Goal: Information Seeking & Learning: Learn about a topic

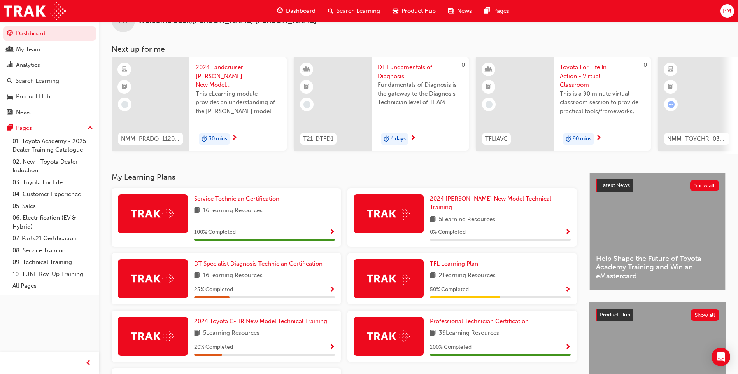
scroll to position [74, 0]
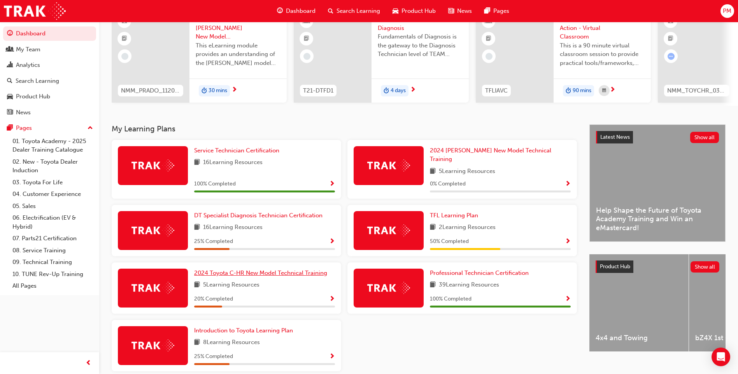
click at [247, 273] on link "2024 Toyota C-HR New Model Technical Training" at bounding box center [262, 273] width 136 height 9
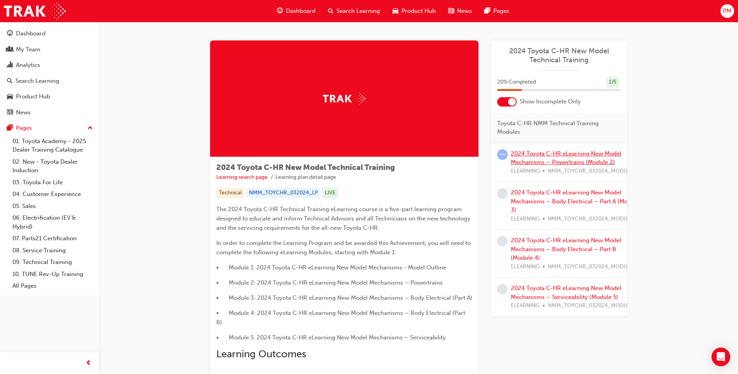
click at [534, 160] on link "2024 Toyota C-HR eLearning New Model Mechanisms – Powertrains (Module 2)" at bounding box center [566, 158] width 110 height 16
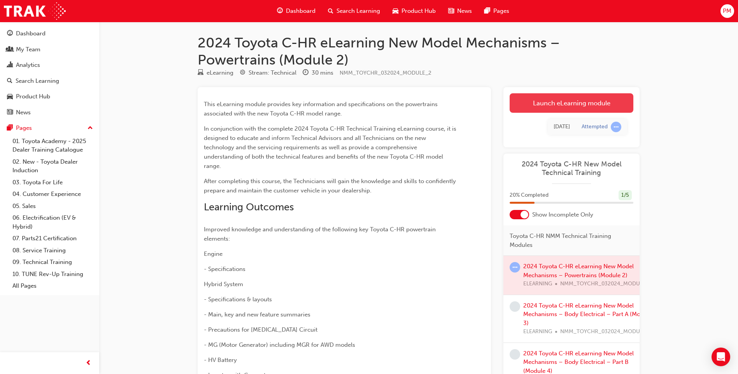
click at [526, 107] on link "Launch eLearning module" at bounding box center [572, 102] width 124 height 19
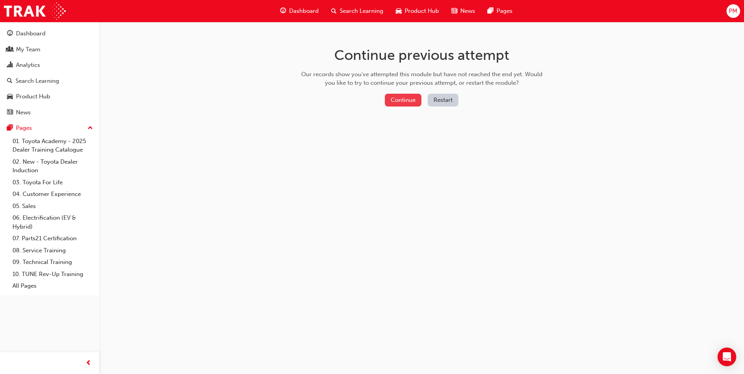
click at [404, 103] on button "Continue" at bounding box center [403, 100] width 37 height 13
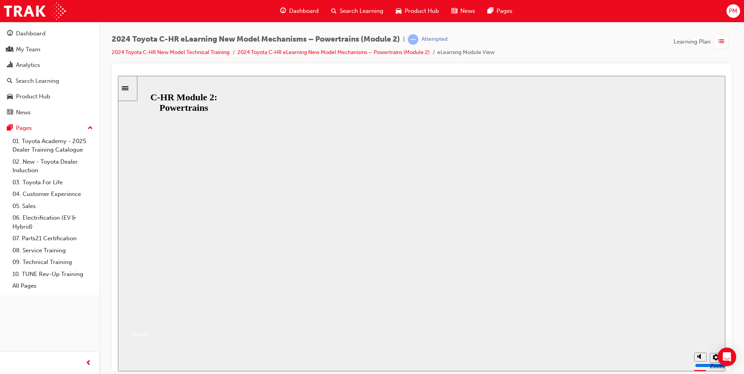
click at [147, 320] on button "Resume" at bounding box center [133, 324] width 30 height 9
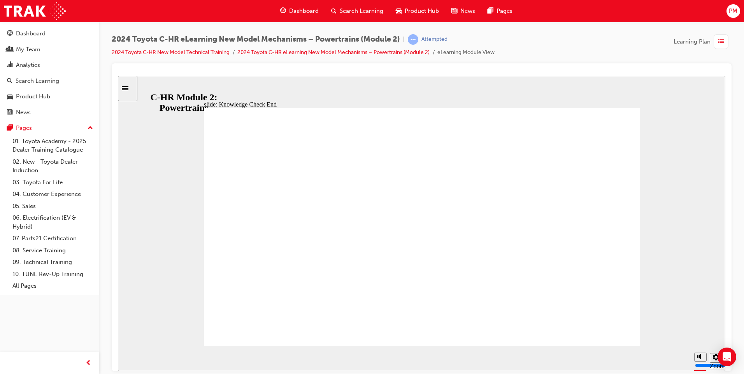
click at [722, 42] on span "list-icon" at bounding box center [721, 42] width 6 height 10
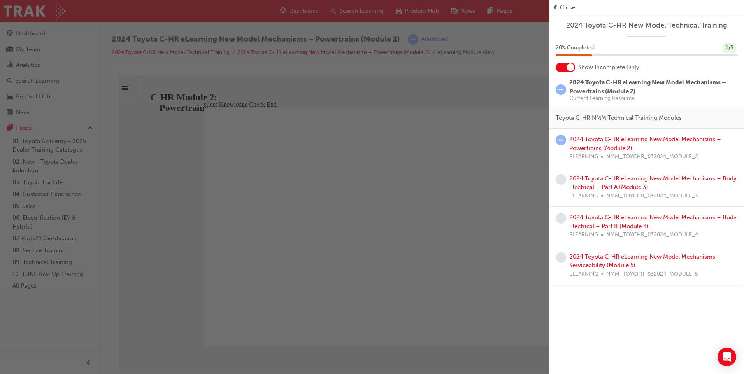
click at [603, 143] on div "2024 Toyota C-HR eLearning New Model Mechanisms – Powertrains (Module 2) ELEARN…" at bounding box center [653, 148] width 168 height 26
click at [602, 140] on link "2024 Toyota C-HR eLearning New Model Mechanisms – Powertrains (Module 2)" at bounding box center [645, 144] width 152 height 16
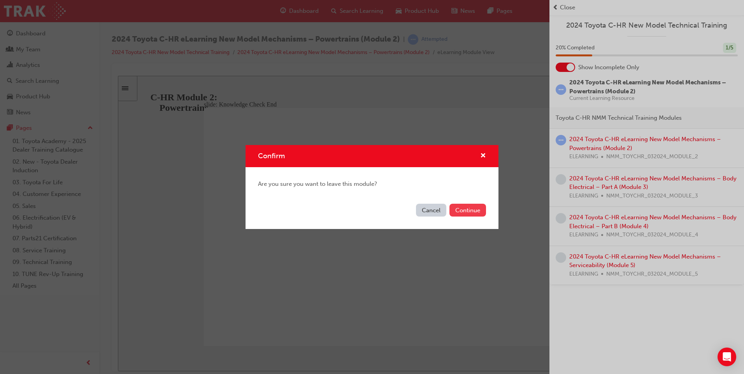
click at [455, 208] on button "Continue" at bounding box center [467, 210] width 37 height 13
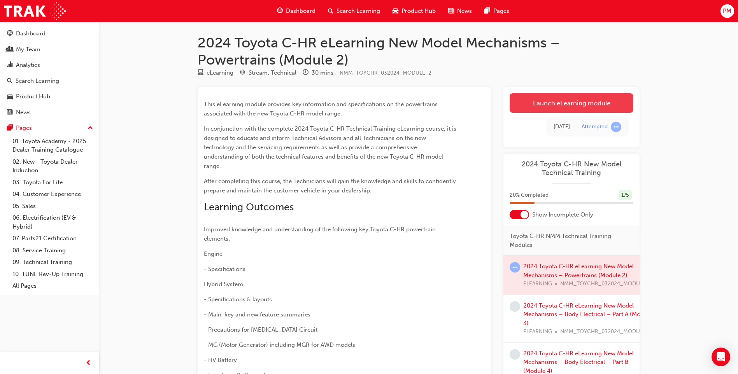
click at [548, 103] on link "Launch eLearning module" at bounding box center [572, 102] width 124 height 19
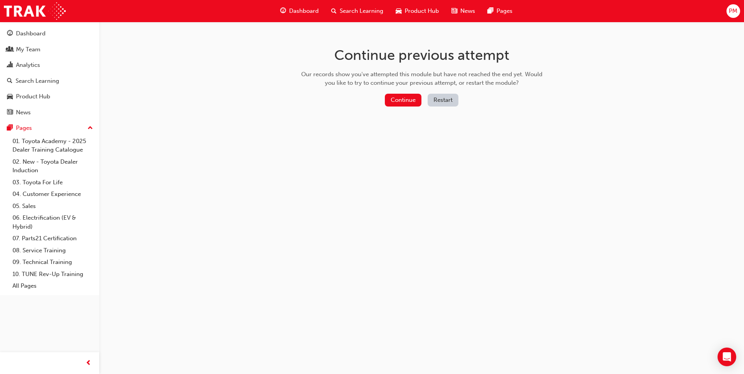
click at [437, 98] on button "Restart" at bounding box center [442, 100] width 31 height 13
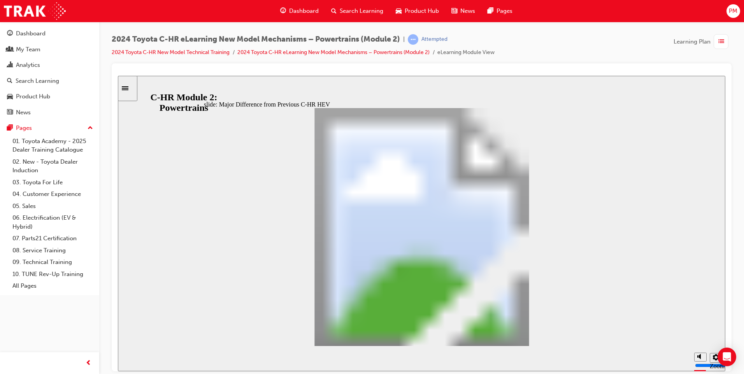
scroll to position [280, 0]
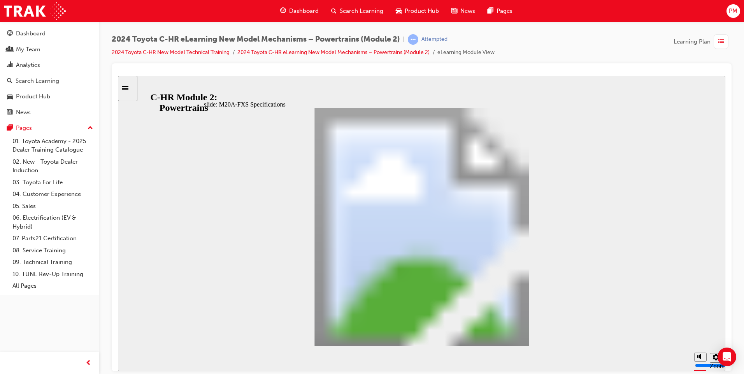
scroll to position [232, 0]
drag, startPoint x: 559, startPoint y: 219, endPoint x: 555, endPoint y: 313, distance: 93.8
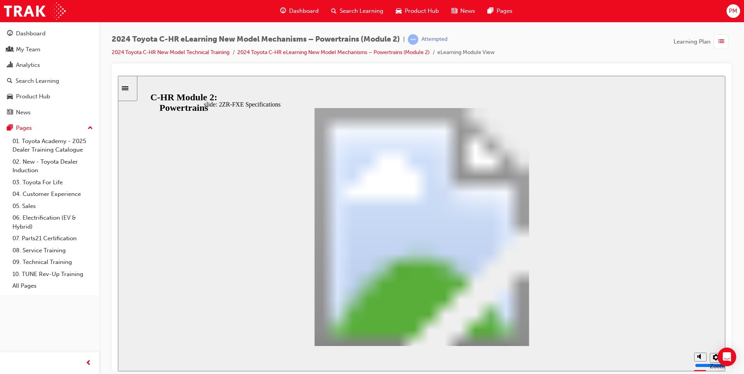
scroll to position [240, 0]
drag, startPoint x: 558, startPoint y: 219, endPoint x: 548, endPoint y: 312, distance: 93.4
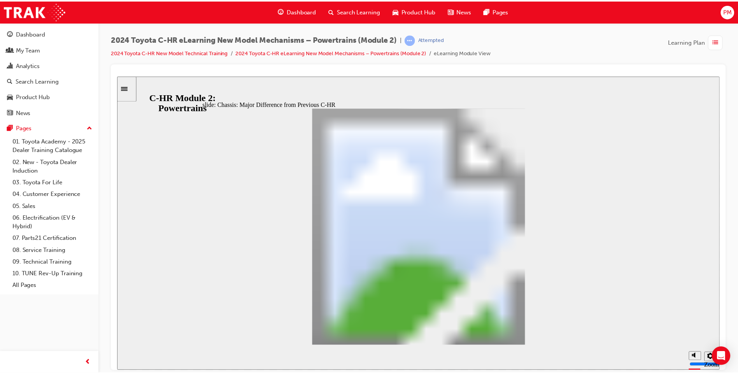
scroll to position [0, 0]
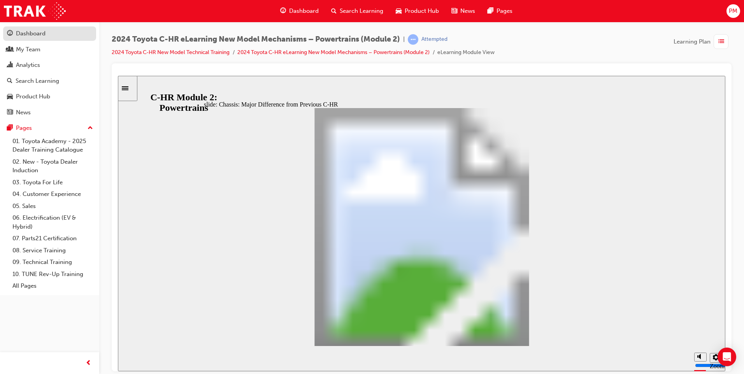
click at [32, 30] on div "Dashboard" at bounding box center [31, 33] width 30 height 9
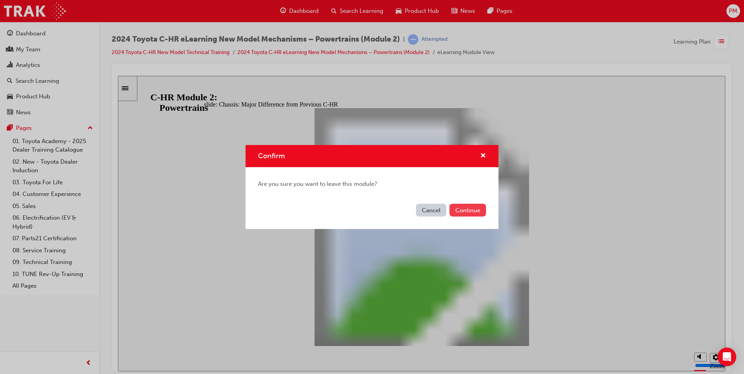
click at [465, 210] on button "Continue" at bounding box center [467, 210] width 37 height 13
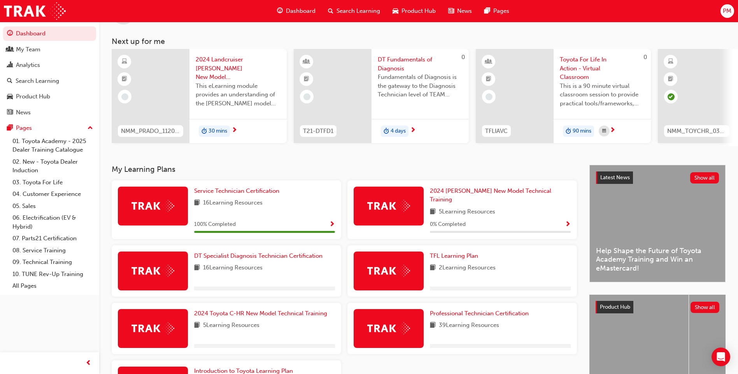
scroll to position [78, 0]
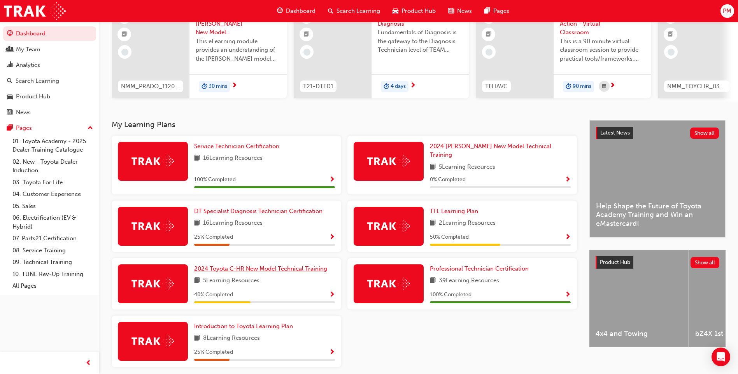
click at [235, 268] on link "2024 Toyota C-HR New Model Technical Training" at bounding box center [262, 268] width 136 height 9
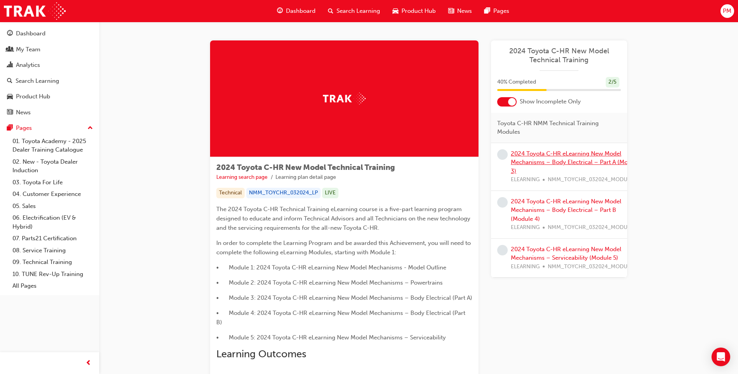
click at [551, 155] on link "2024 Toyota C-HR eLearning New Model Mechanisms – Body Electrical – Part A (Mod…" at bounding box center [575, 162] width 129 height 25
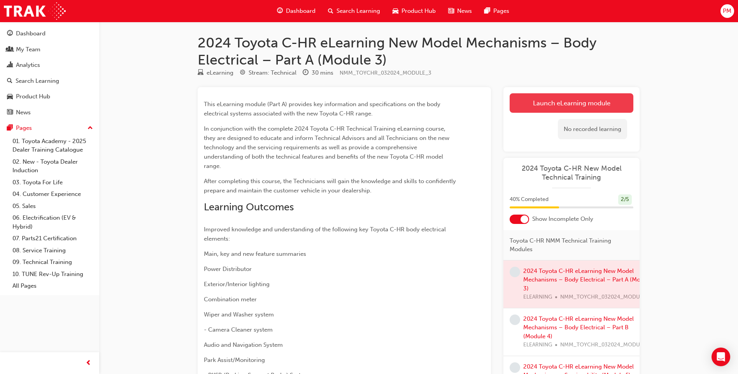
click at [542, 102] on link "Launch eLearning module" at bounding box center [572, 102] width 124 height 19
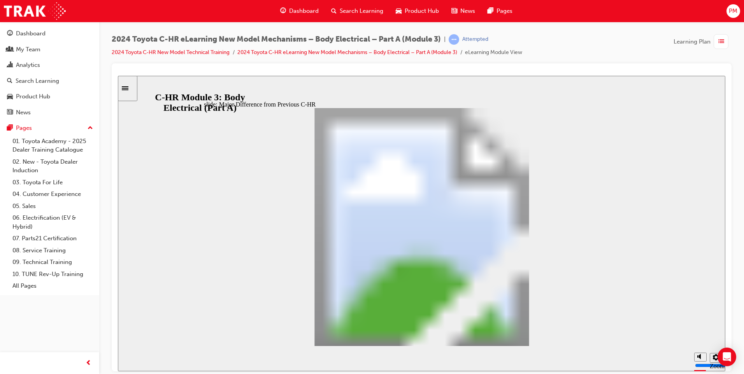
scroll to position [497, 0]
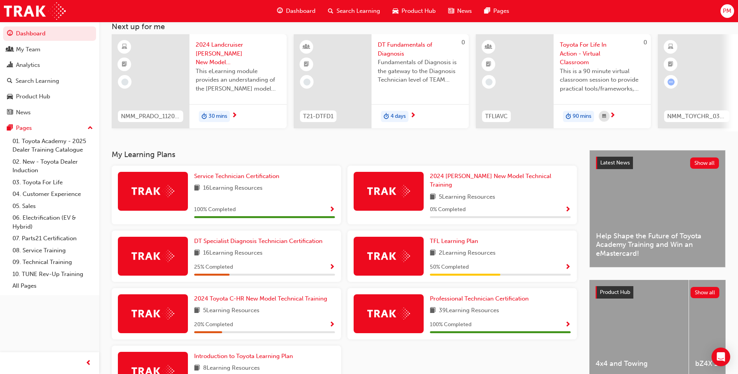
scroll to position [105, 0]
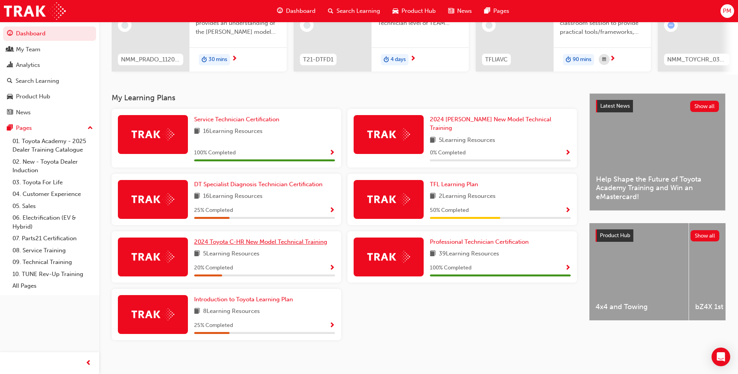
click at [236, 241] on span "2024 Toyota C-HR New Model Technical Training" at bounding box center [260, 241] width 133 height 7
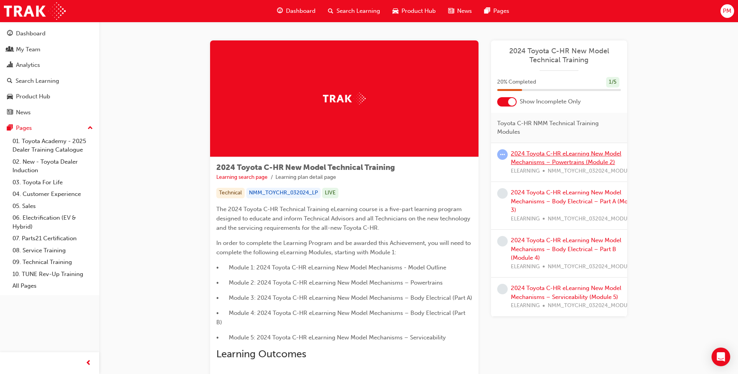
click at [545, 157] on link "2024 Toyota C-HR eLearning New Model Mechanisms – Powertrains (Module 2)" at bounding box center [566, 158] width 110 height 16
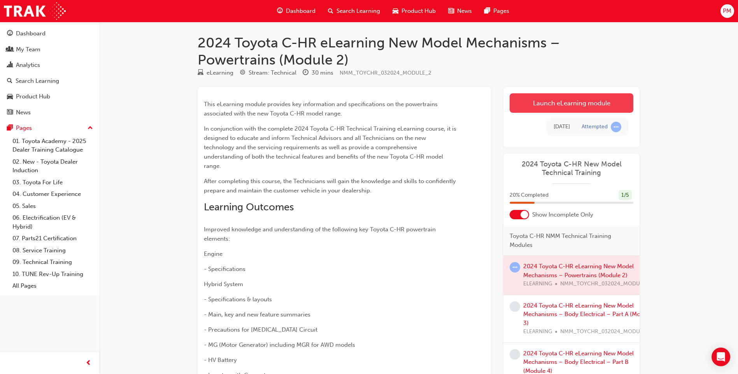
click at [545, 106] on link "Launch eLearning module" at bounding box center [572, 102] width 124 height 19
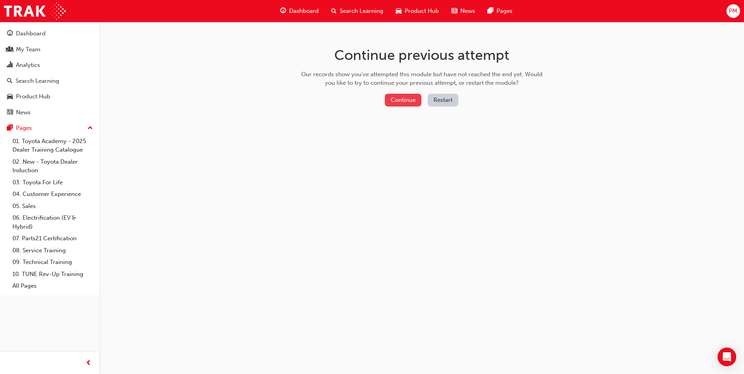
click at [399, 102] on button "Continue" at bounding box center [403, 100] width 37 height 13
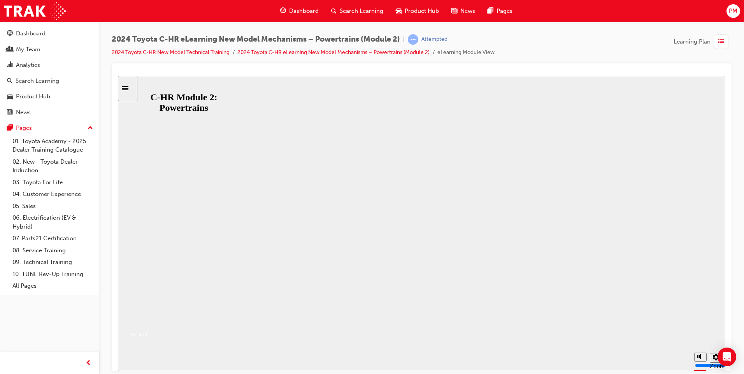
click at [147, 320] on button "Resume" at bounding box center [133, 324] width 30 height 9
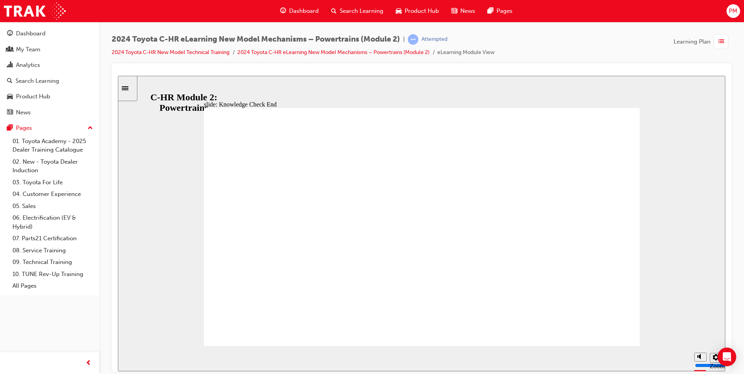
click at [722, 37] on span "list-icon" at bounding box center [721, 42] width 6 height 10
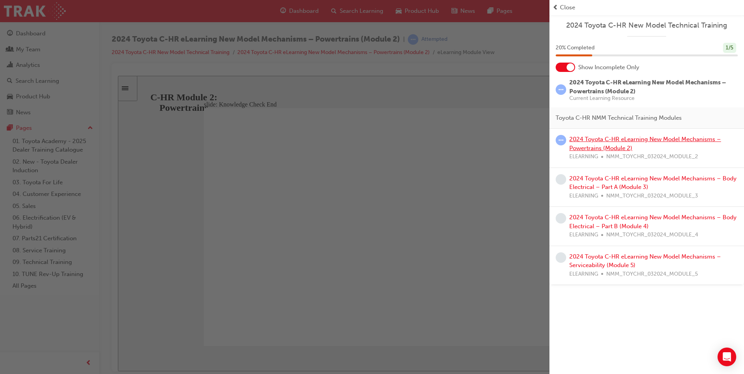
click at [613, 151] on link "2024 Toyota C-HR eLearning New Model Mechanisms – Powertrains (Module 2)" at bounding box center [645, 144] width 152 height 16
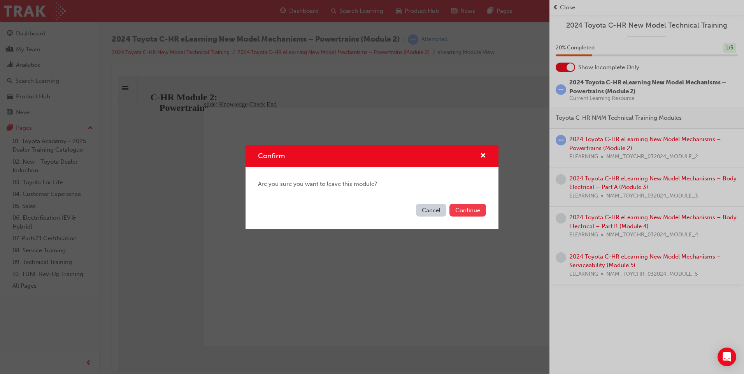
click at [470, 214] on button "Continue" at bounding box center [467, 210] width 37 height 13
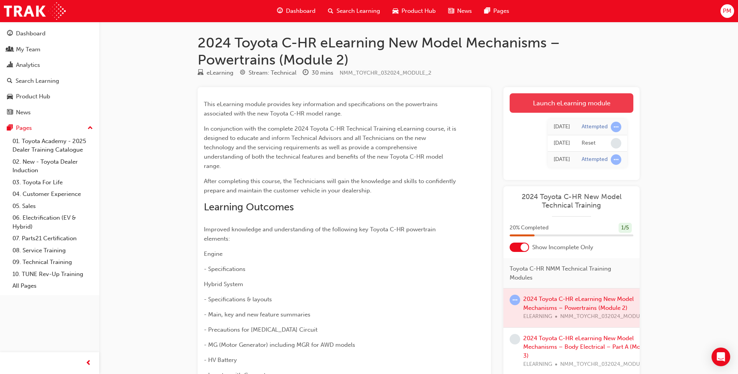
click at [568, 101] on link "Launch eLearning module" at bounding box center [572, 102] width 124 height 19
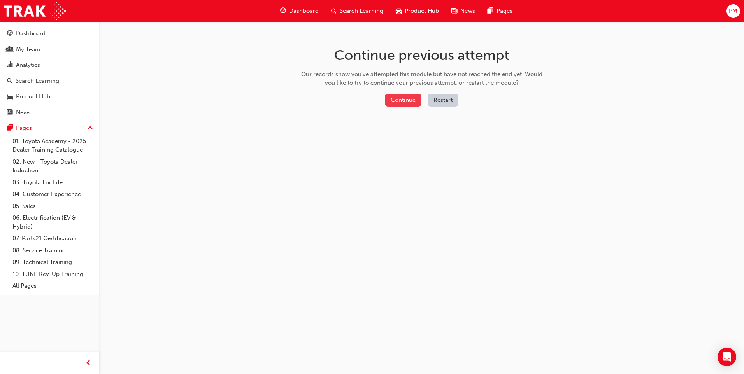
click at [408, 96] on button "Continue" at bounding box center [403, 100] width 37 height 13
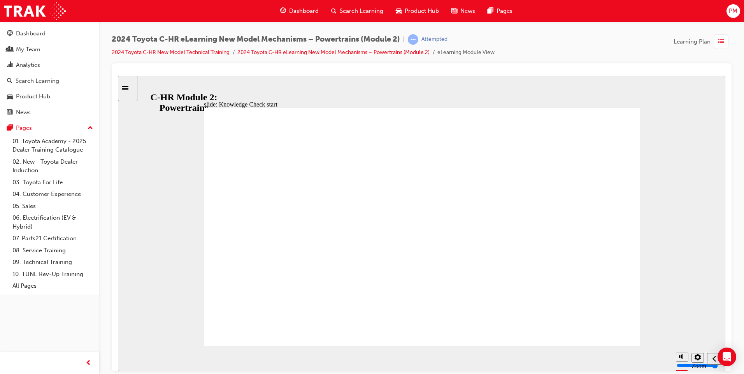
radio input "true"
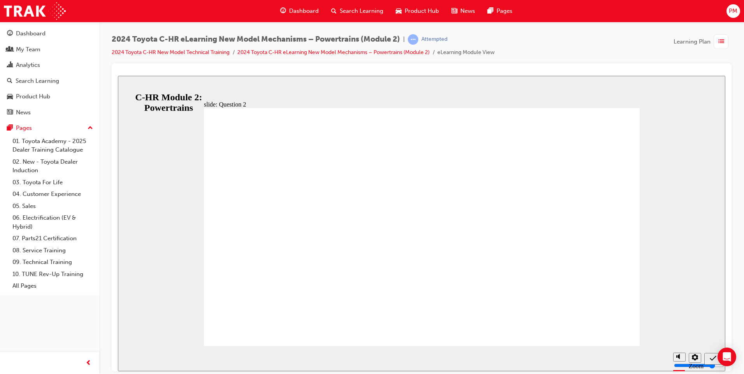
radio input "true"
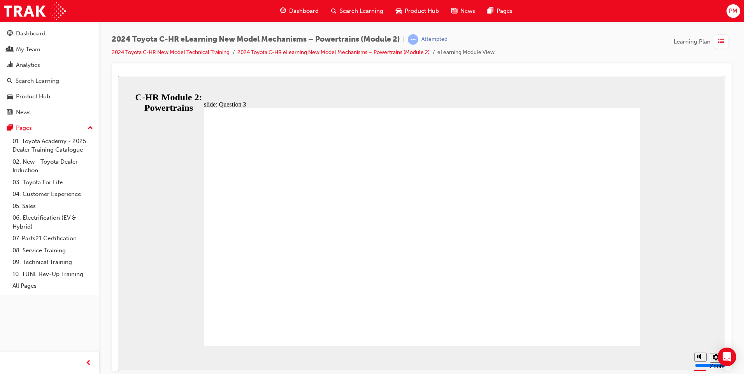
radio input "true"
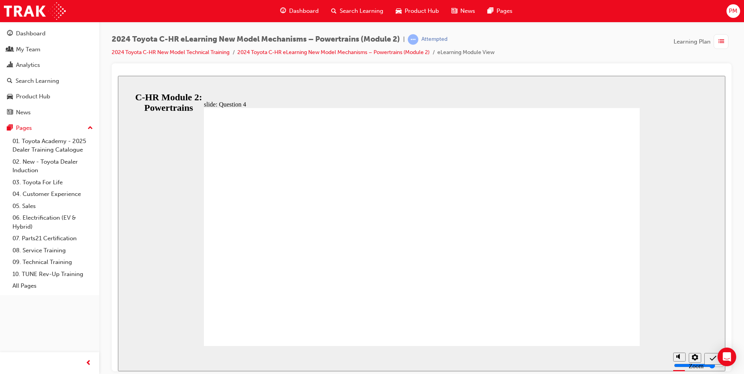
radio input "true"
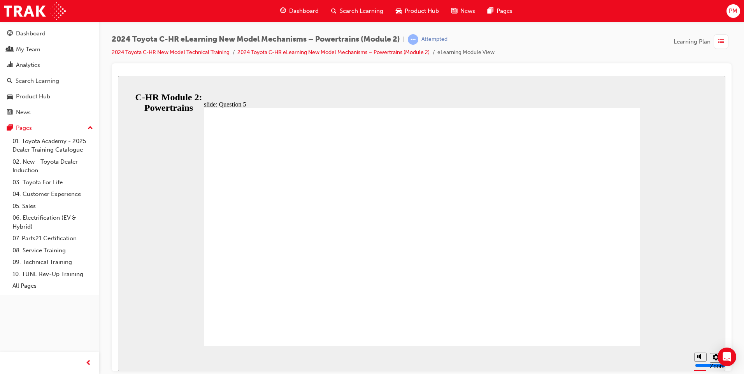
radio input "true"
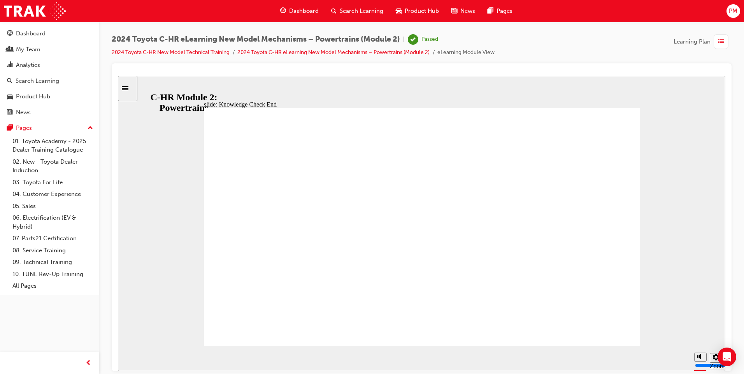
click at [32, 32] on div "Dashboard" at bounding box center [31, 33] width 30 height 9
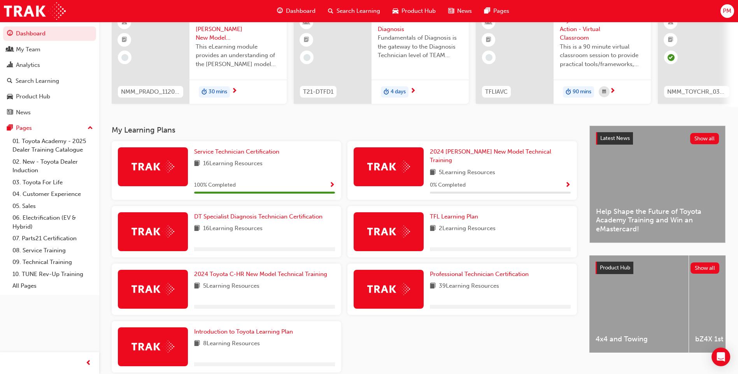
scroll to position [78, 0]
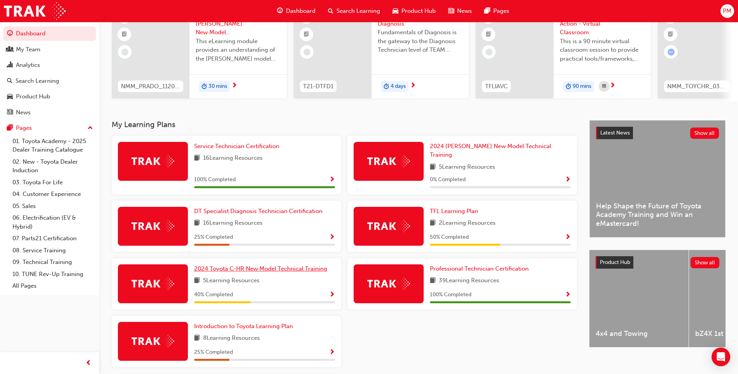
click at [248, 267] on span "2024 Toyota C-HR New Model Technical Training" at bounding box center [260, 268] width 133 height 7
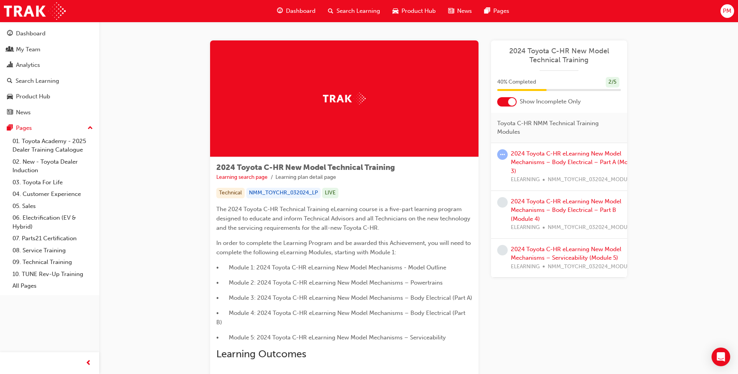
click at [548, 157] on div "2024 Toyota C-HR eLearning New Model Mechanisms – Body Electrical – Part A (Mod…" at bounding box center [575, 166] width 129 height 35
click at [548, 162] on link "2024 Toyota C-HR eLearning New Model Mechanisms – Body Electrical – Part A (Mod…" at bounding box center [575, 162] width 129 height 25
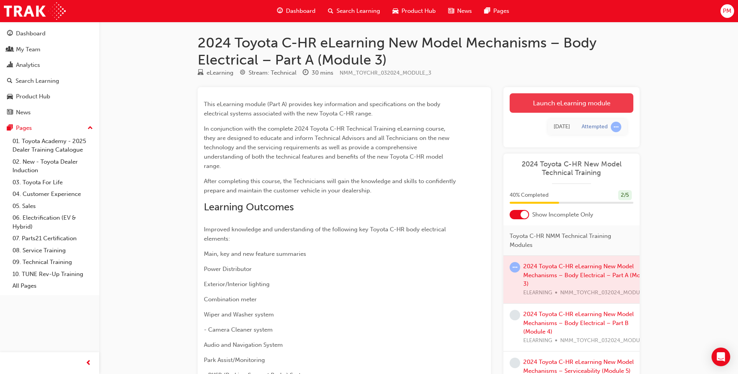
click at [567, 100] on link "Launch eLearning module" at bounding box center [572, 102] width 124 height 19
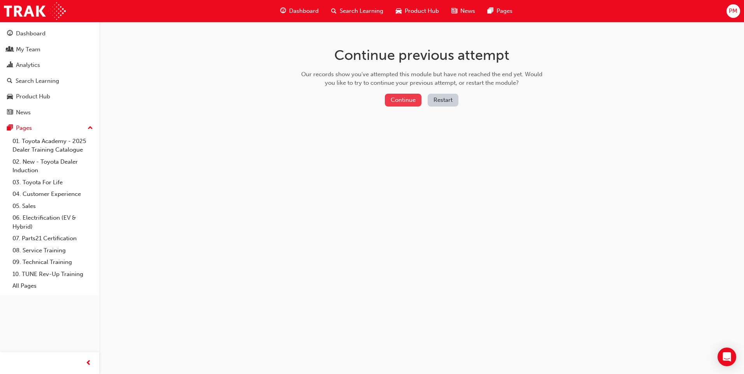
click at [395, 97] on button "Continue" at bounding box center [403, 100] width 37 height 13
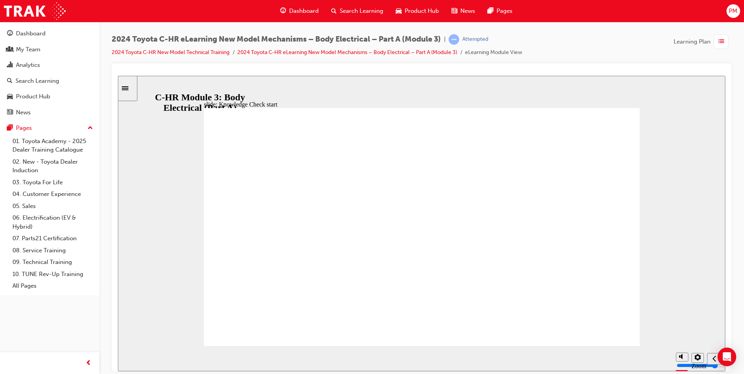
drag, startPoint x: 312, startPoint y: 265, endPoint x: 317, endPoint y: 264, distance: 4.7
radio input "true"
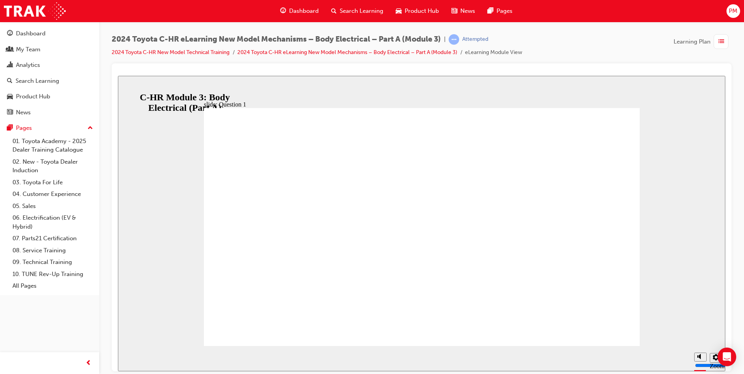
radio input "true"
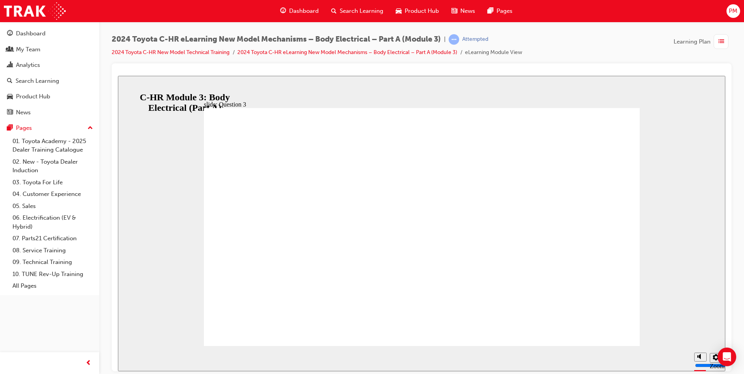
radio input "true"
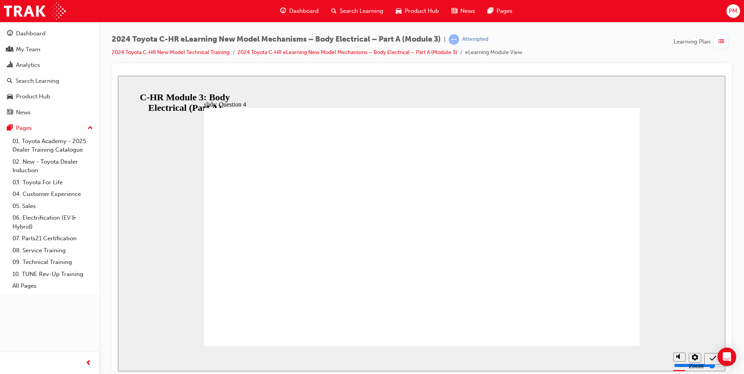
radio input "true"
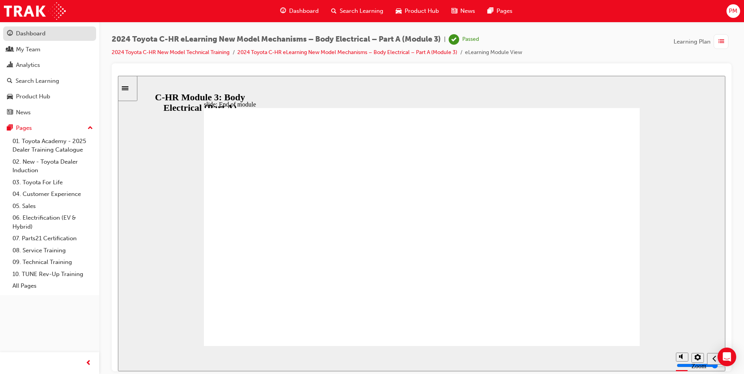
click at [33, 31] on div "Dashboard" at bounding box center [31, 33] width 30 height 9
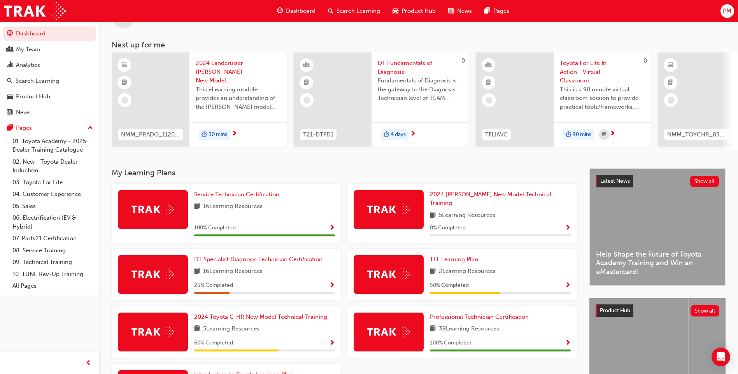
scroll to position [105, 0]
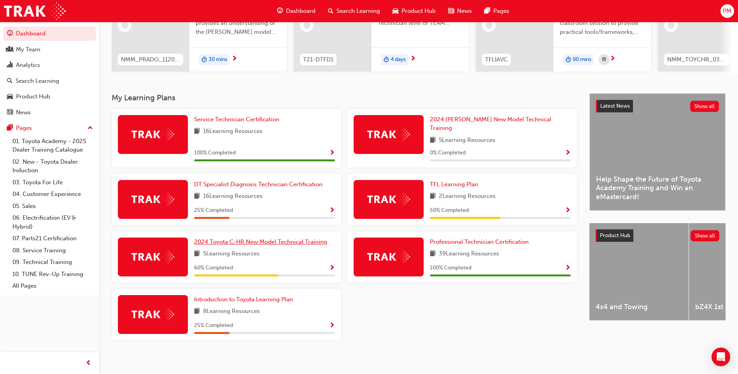
click at [235, 238] on span "2024 Toyota C-HR New Model Technical Training" at bounding box center [260, 241] width 133 height 7
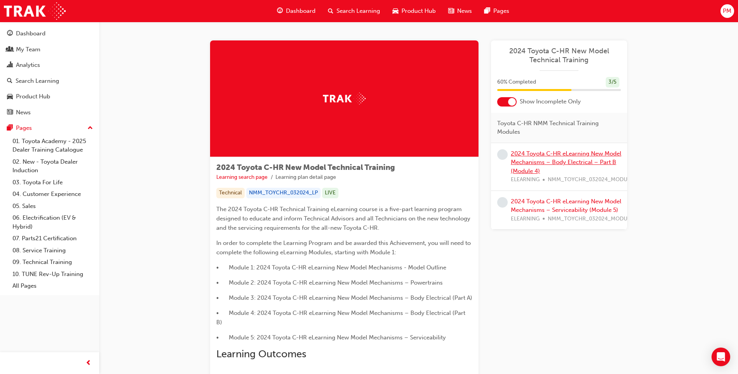
click at [521, 161] on link "2024 Toyota C-HR eLearning New Model Mechanisms – Body Electrical – Part B (Mod…" at bounding box center [566, 162] width 110 height 25
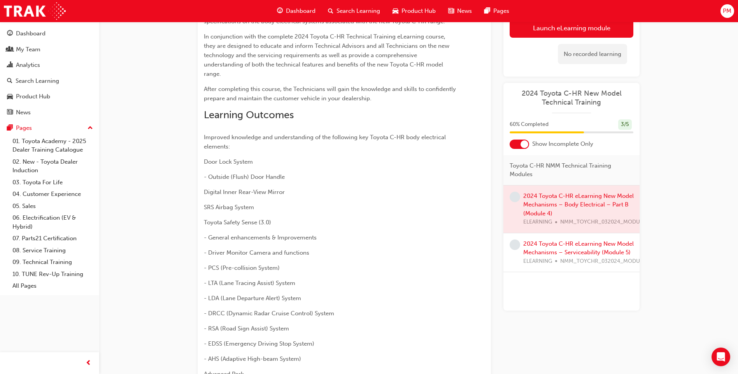
scroll to position [55, 0]
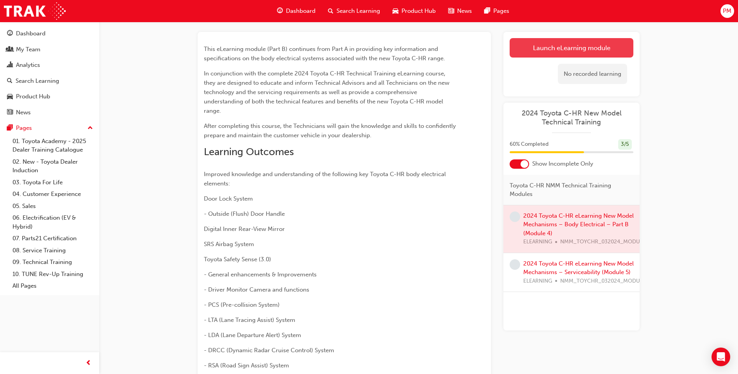
click at [547, 48] on link "Launch eLearning module" at bounding box center [572, 47] width 124 height 19
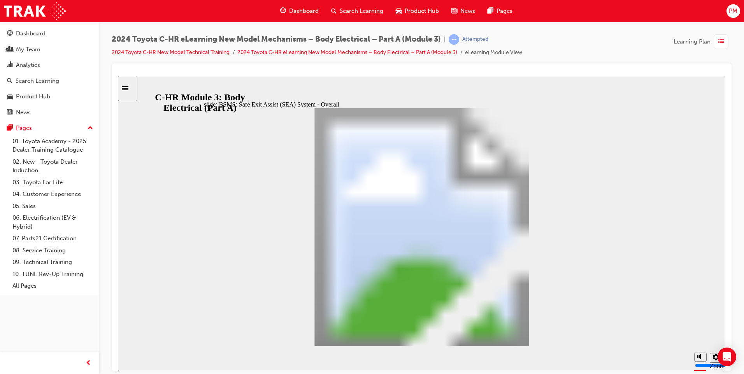
click at [66, 34] on div "Dashboard" at bounding box center [49, 34] width 85 height 10
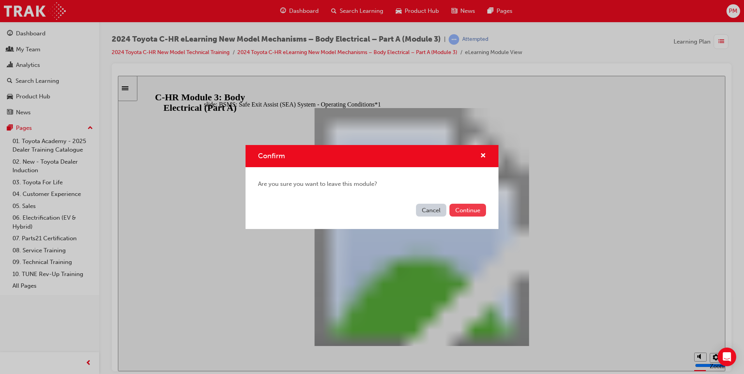
click at [457, 210] on button "Continue" at bounding box center [467, 210] width 37 height 13
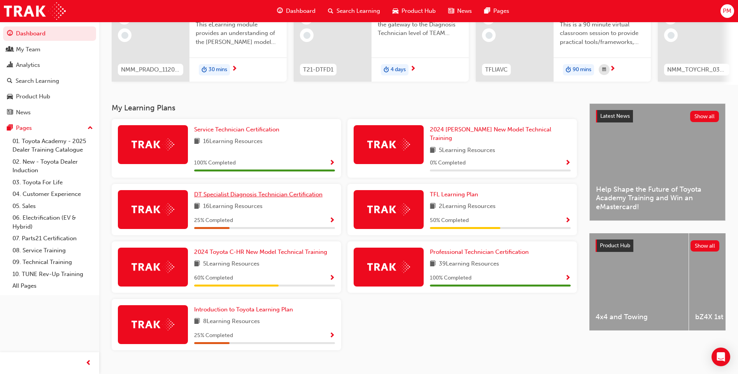
scroll to position [105, 0]
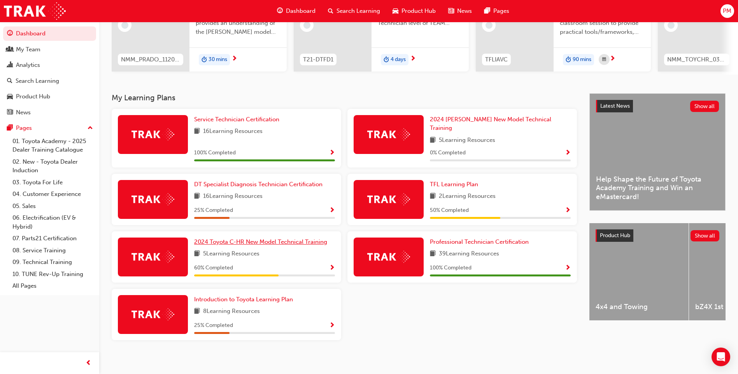
click at [228, 240] on span "2024 Toyota C-HR New Model Technical Training" at bounding box center [260, 241] width 133 height 7
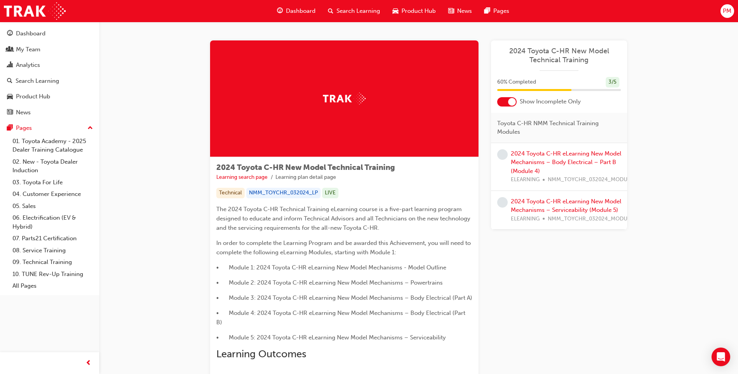
click at [531, 158] on div "2024 Toyota C-HR eLearning New Model Mechanisms – Body Electrical – Part B (Mod…" at bounding box center [575, 166] width 129 height 35
click at [530, 162] on link "2024 Toyota C-HR eLearning New Model Mechanisms – Body Electrical – Part B (Mod…" at bounding box center [566, 162] width 110 height 25
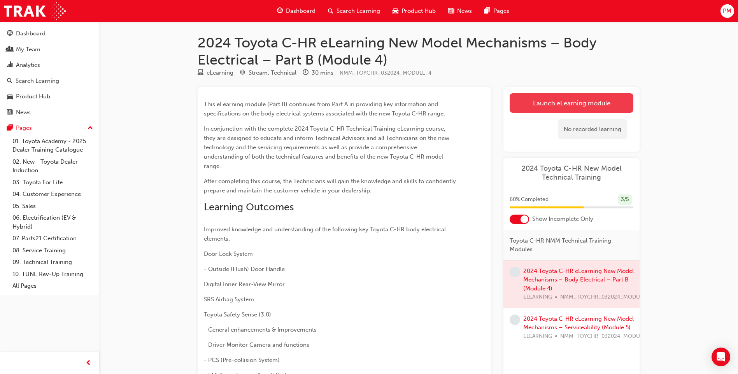
click at [545, 107] on link "Launch eLearning module" at bounding box center [572, 102] width 124 height 19
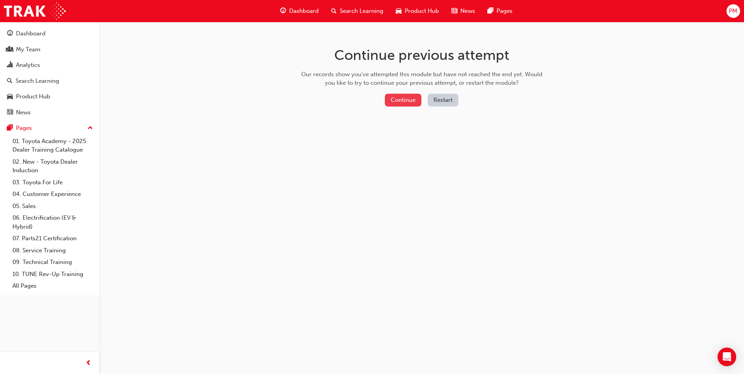
click at [396, 98] on button "Continue" at bounding box center [403, 100] width 37 height 13
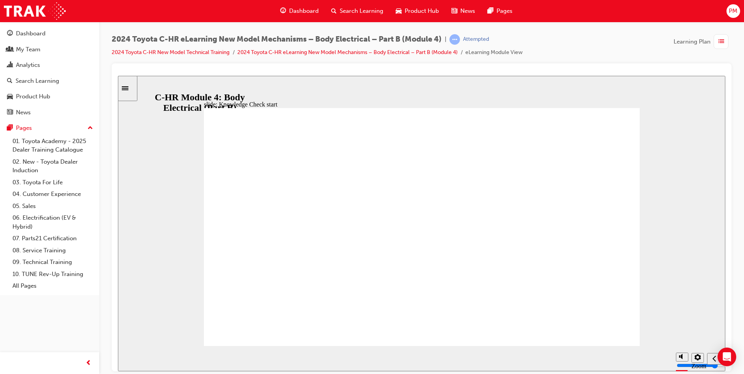
radio input "false"
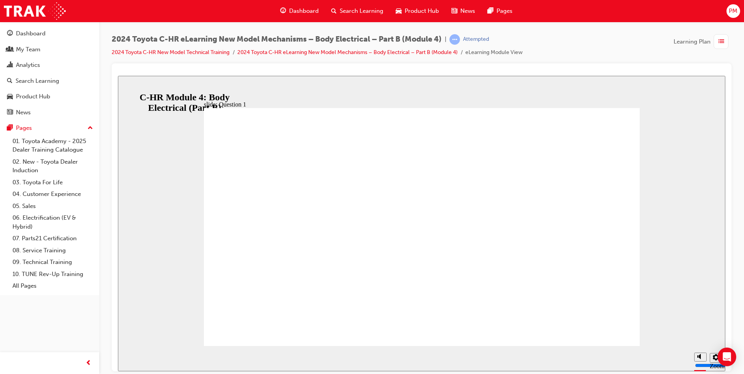
radio input "false"
radio input "true"
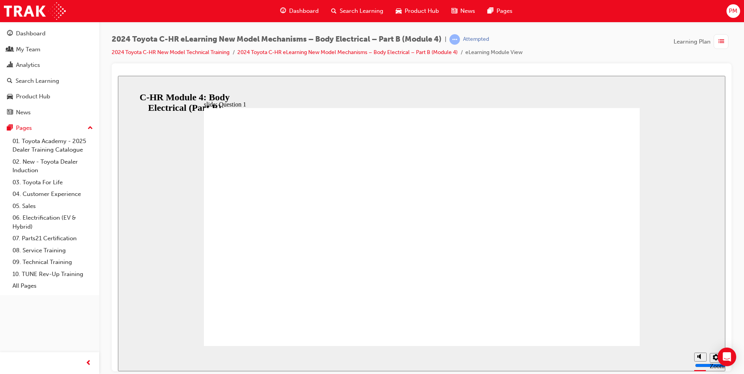
radio input "true"
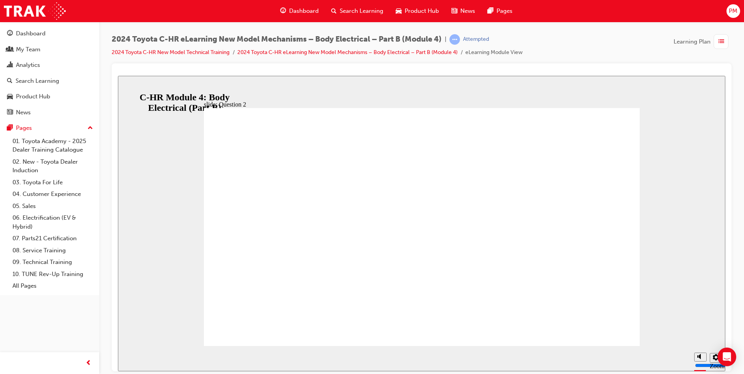
radio input "true"
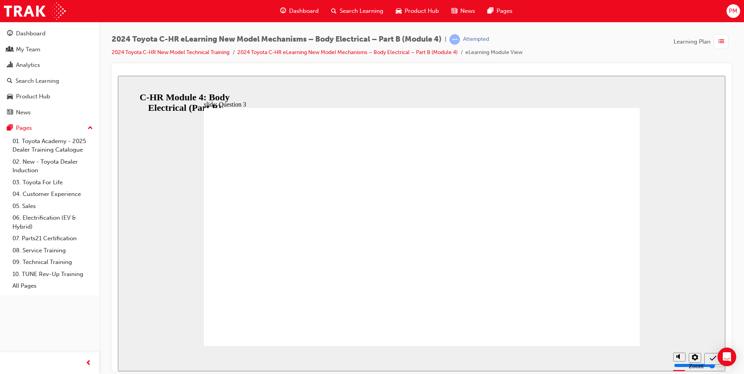
radio input "true"
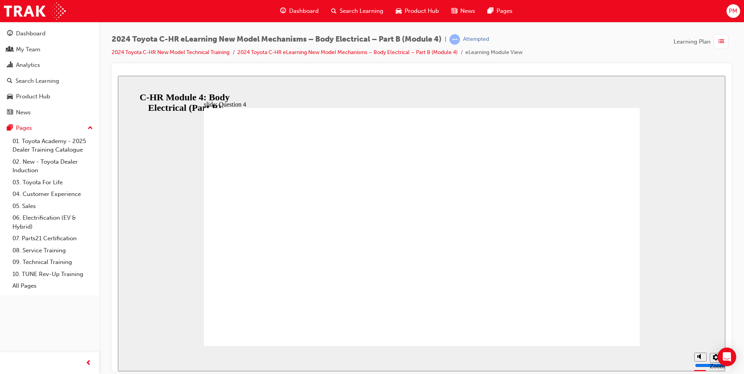
radio input "true"
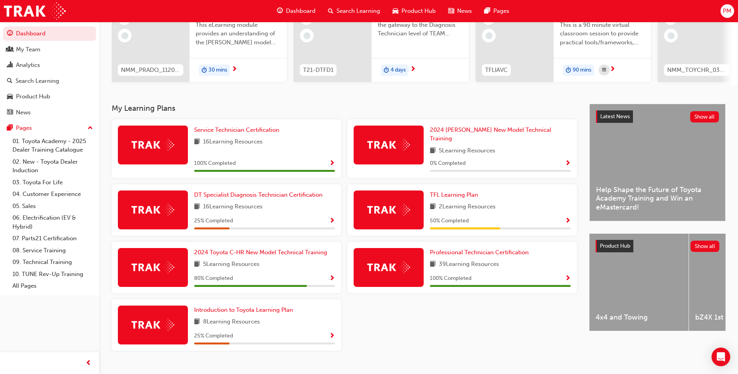
scroll to position [105, 0]
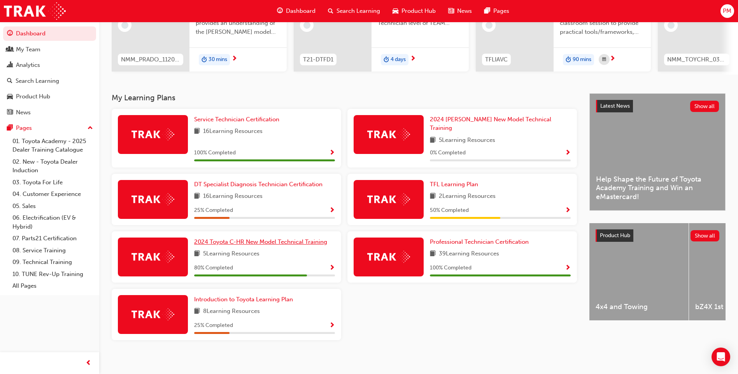
click at [238, 238] on span "2024 Toyota C-HR New Model Technical Training" at bounding box center [260, 241] width 133 height 7
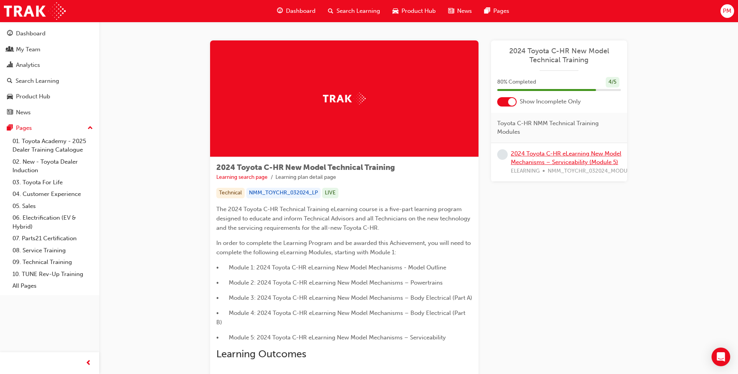
click at [548, 159] on link "2024 Toyota C-HR eLearning New Model Mechanisms – Serviceability (Module 5)" at bounding box center [566, 158] width 110 height 16
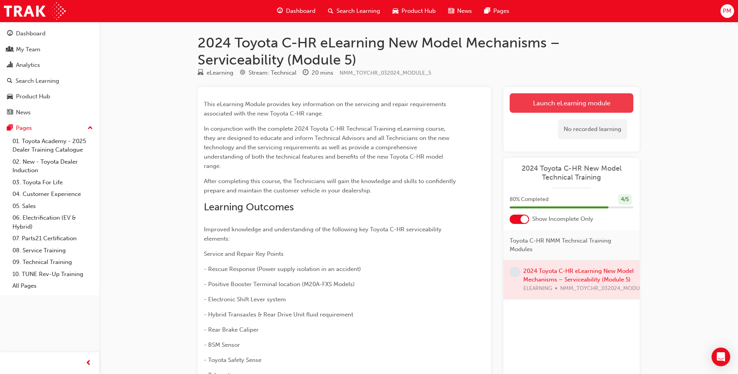
click at [551, 106] on link "Launch eLearning module" at bounding box center [572, 102] width 124 height 19
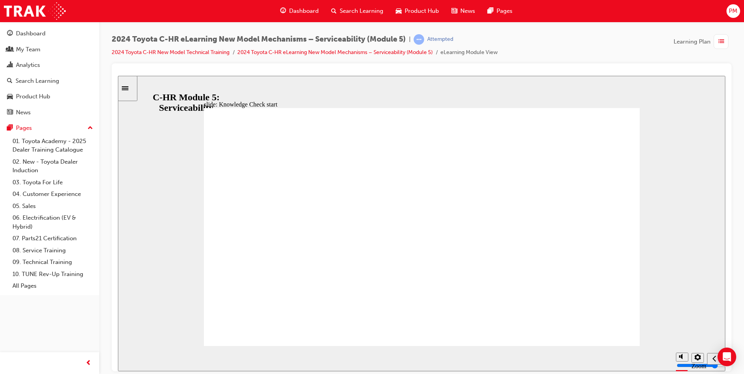
radio input "true"
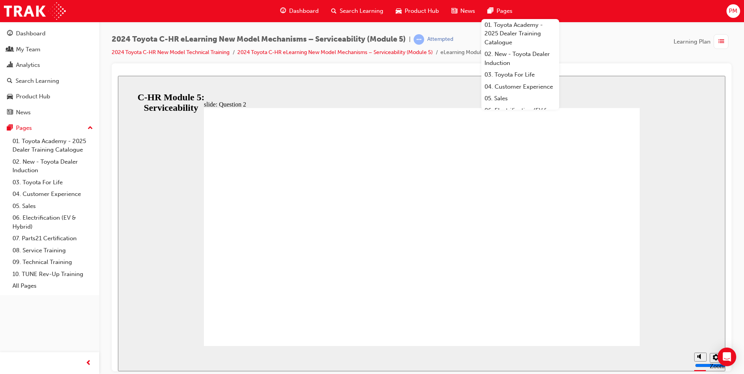
radio input "true"
radio input "false"
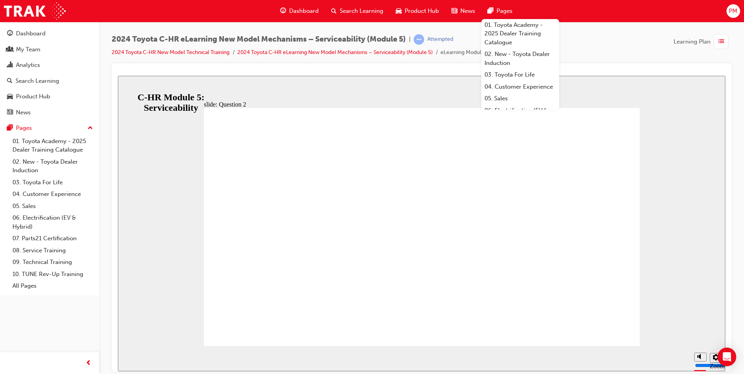
radio input "false"
radio input "true"
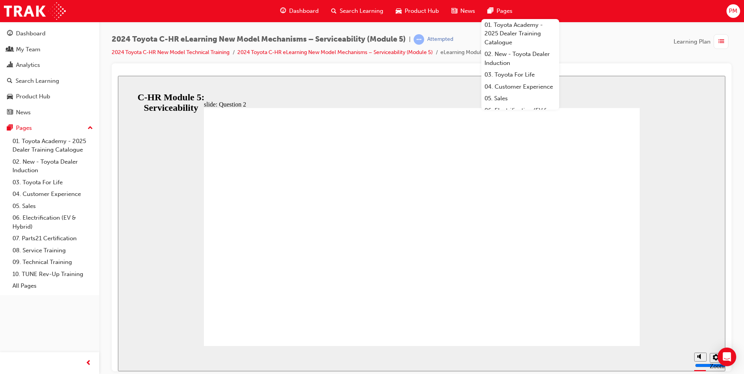
radio input "true"
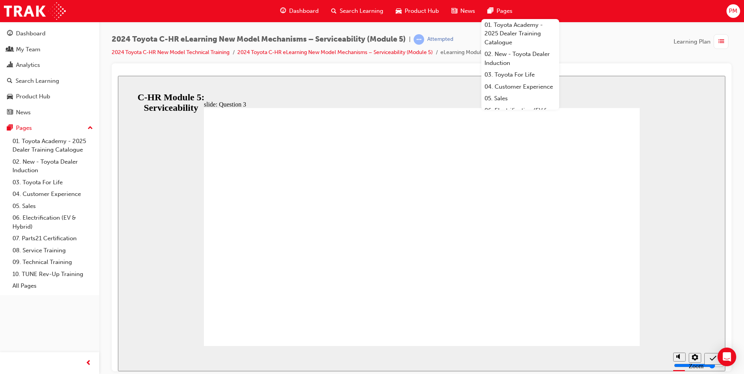
radio input "true"
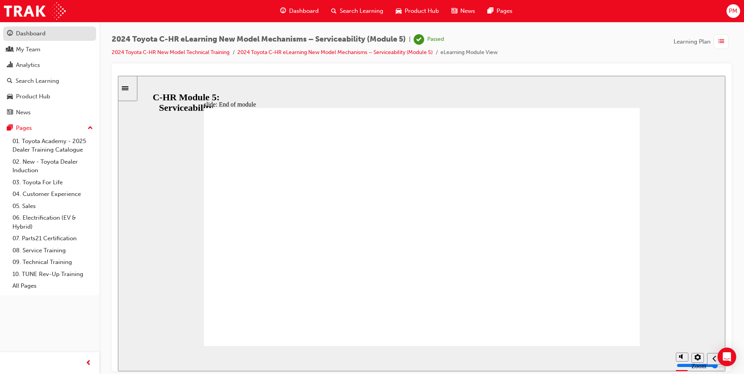
click at [26, 33] on div "Dashboard" at bounding box center [31, 33] width 30 height 9
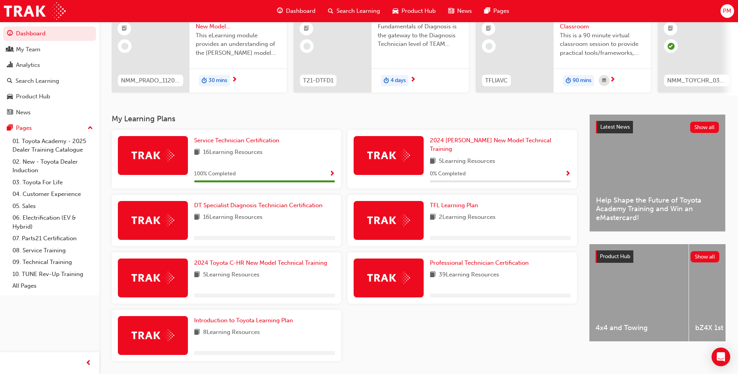
scroll to position [105, 0]
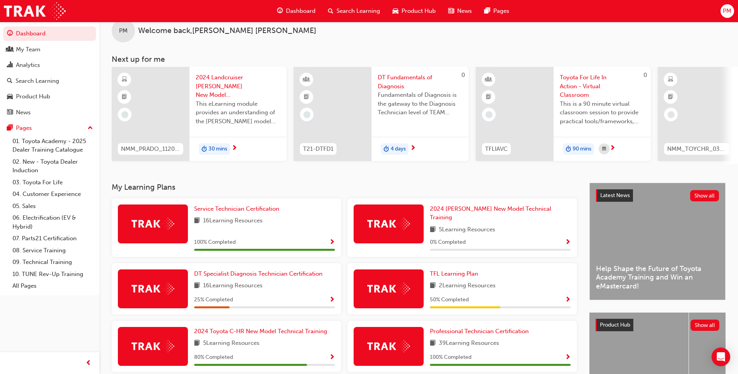
scroll to position [105, 0]
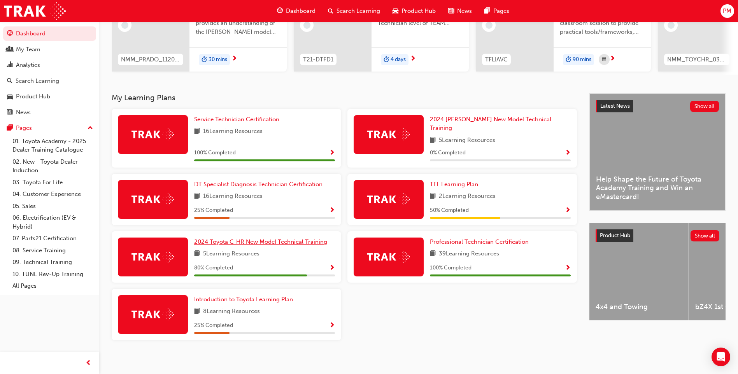
click at [241, 238] on span "2024 Toyota C-HR New Model Technical Training" at bounding box center [260, 241] width 133 height 7
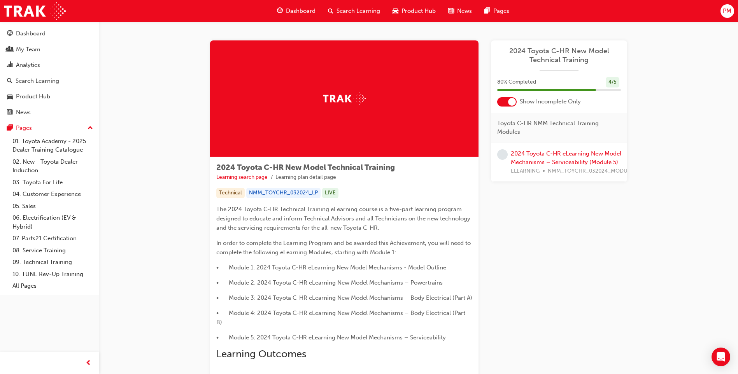
click at [557, 157] on div "2024 Toyota C-HR eLearning New Model Mechanisms – Serviceability (Module 5) ELE…" at bounding box center [575, 162] width 129 height 26
click at [557, 161] on link "2024 Toyota C-HR eLearning New Model Mechanisms – Serviceability (Module 5)" at bounding box center [566, 158] width 110 height 16
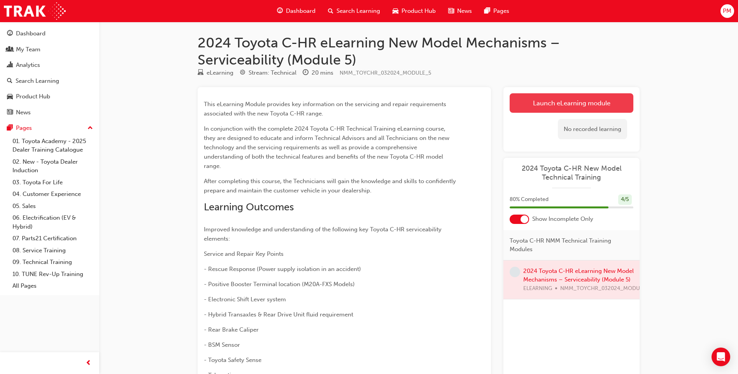
click at [549, 101] on link "Launch eLearning module" at bounding box center [572, 102] width 124 height 19
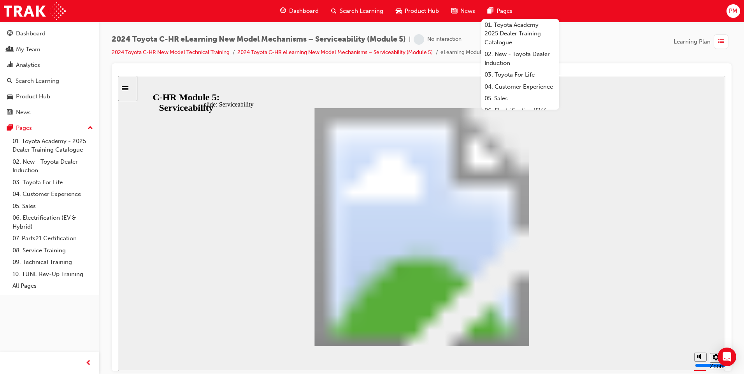
drag, startPoint x: 623, startPoint y: 341, endPoint x: 550, endPoint y: 308, distance: 80.8
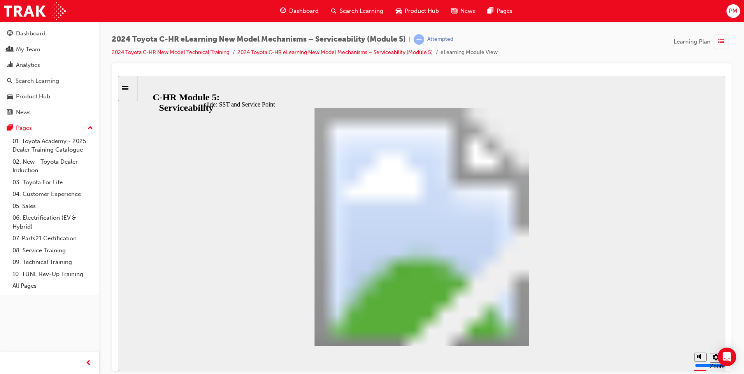
scroll to position [658, 0]
